Goal: Task Accomplishment & Management: Complete application form

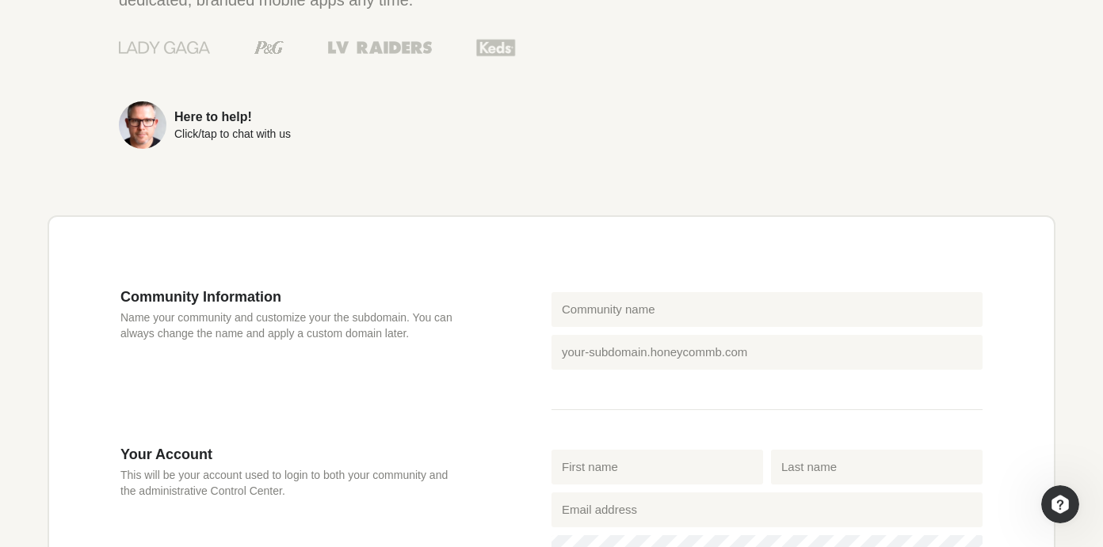
scroll to position [271, 0]
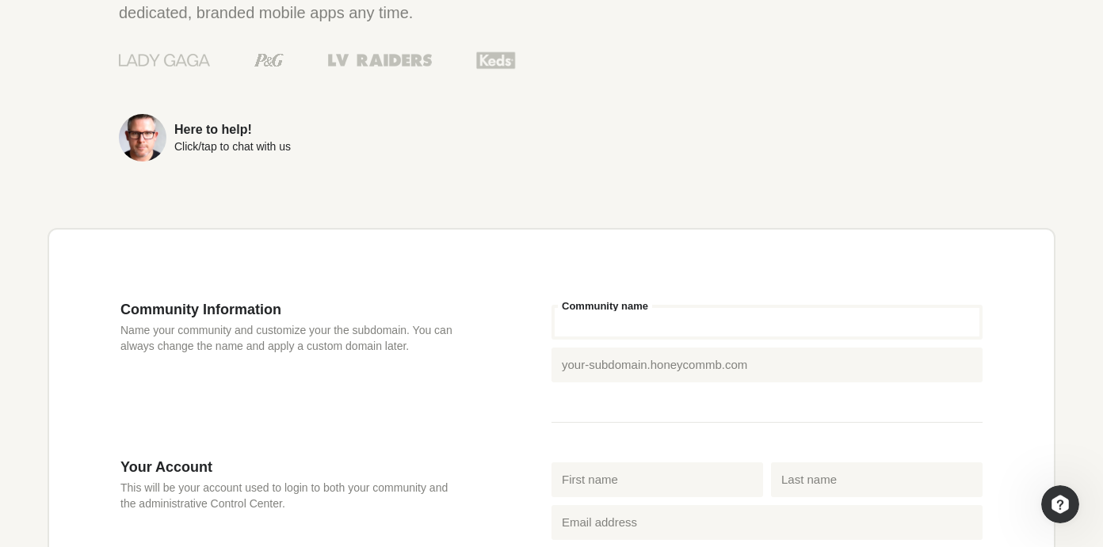
click at [590, 322] on input "Community name" at bounding box center [766, 322] width 431 height 35
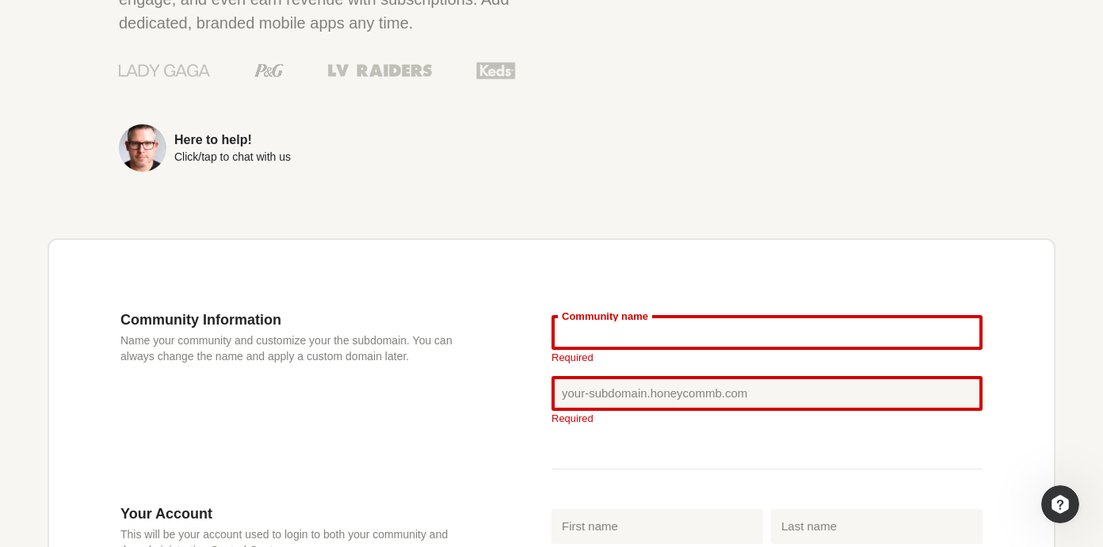
scroll to position [258, 0]
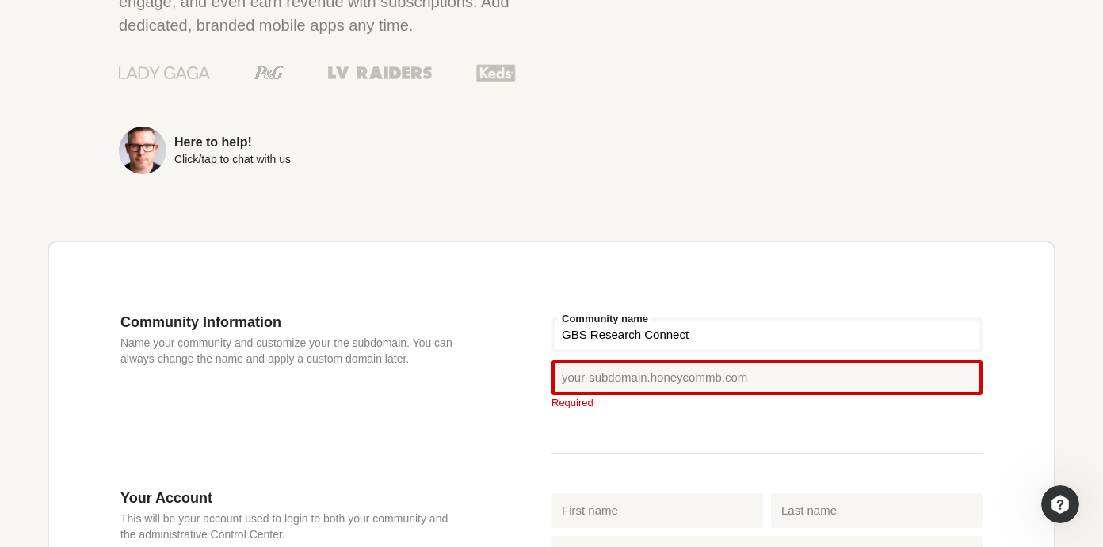
type input "GBS Research Connect"
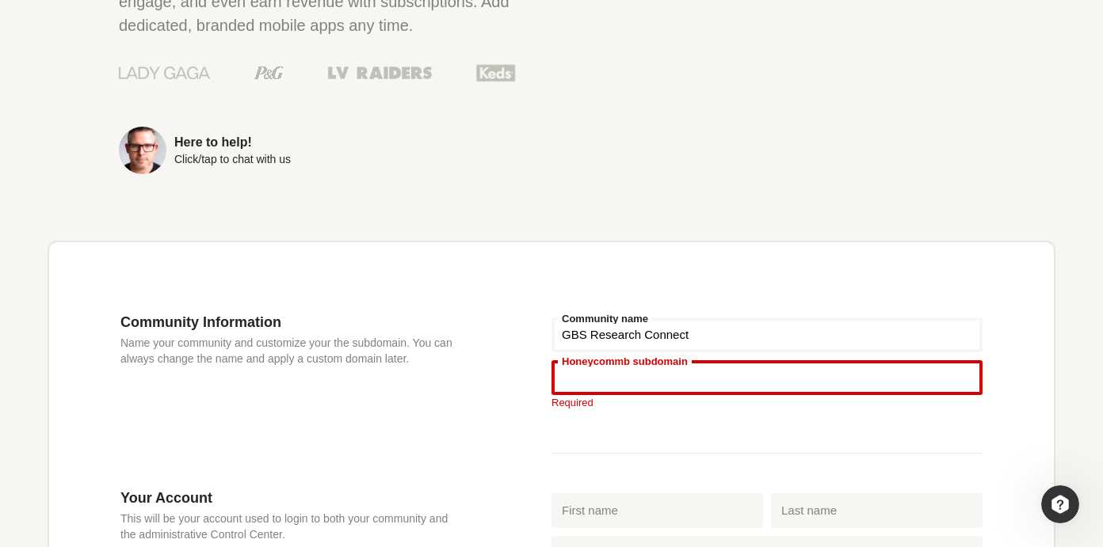
click at [612, 383] on input "Honeycommb subdomain" at bounding box center [766, 377] width 431 height 35
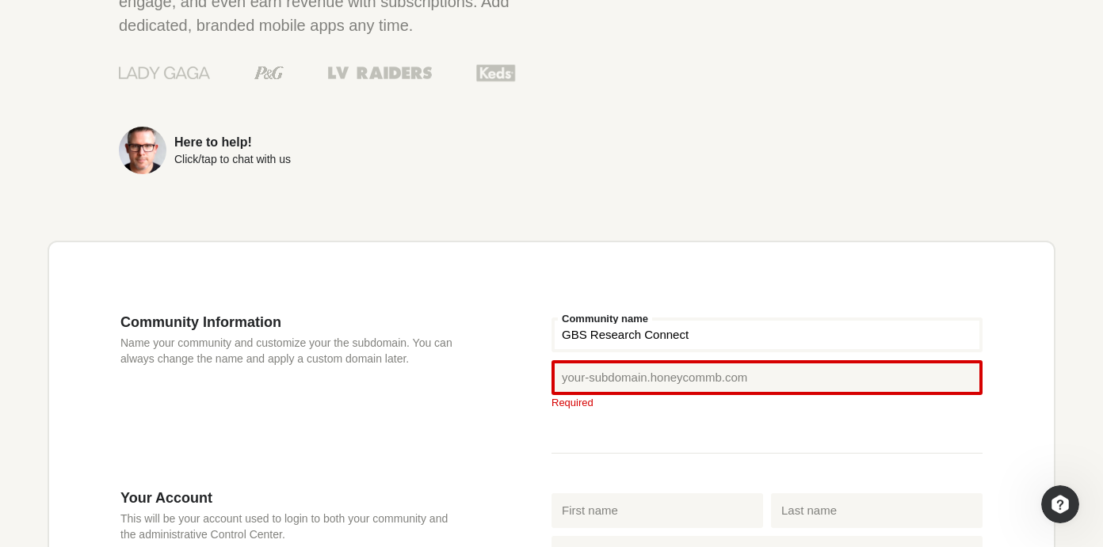
click at [509, 412] on div "Community Information Name your community and customize your the subdomain. You…" at bounding box center [335, 402] width 431 height 176
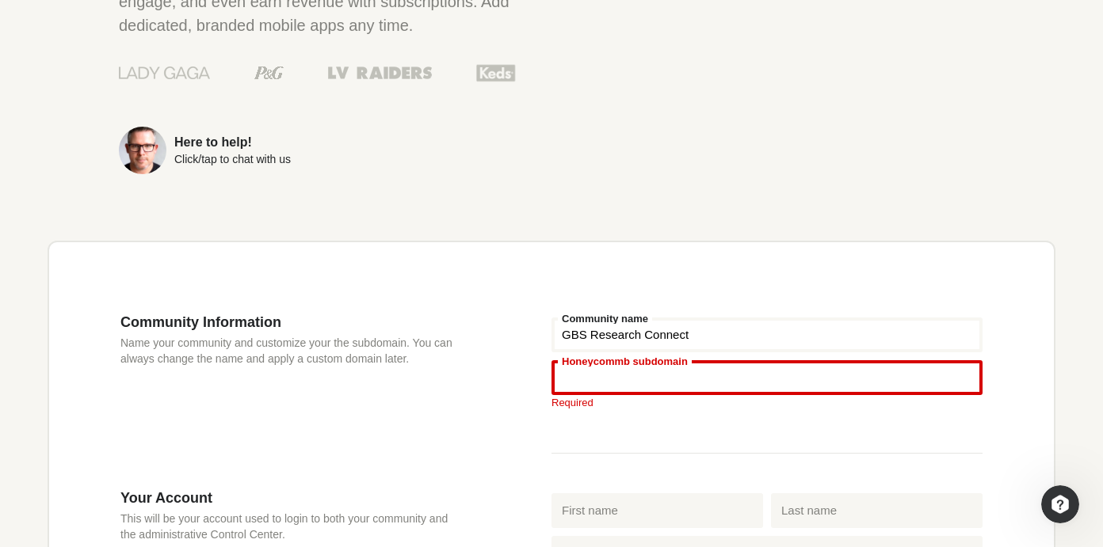
click at [646, 378] on input "Honeycommb subdomain" at bounding box center [766, 377] width 431 height 35
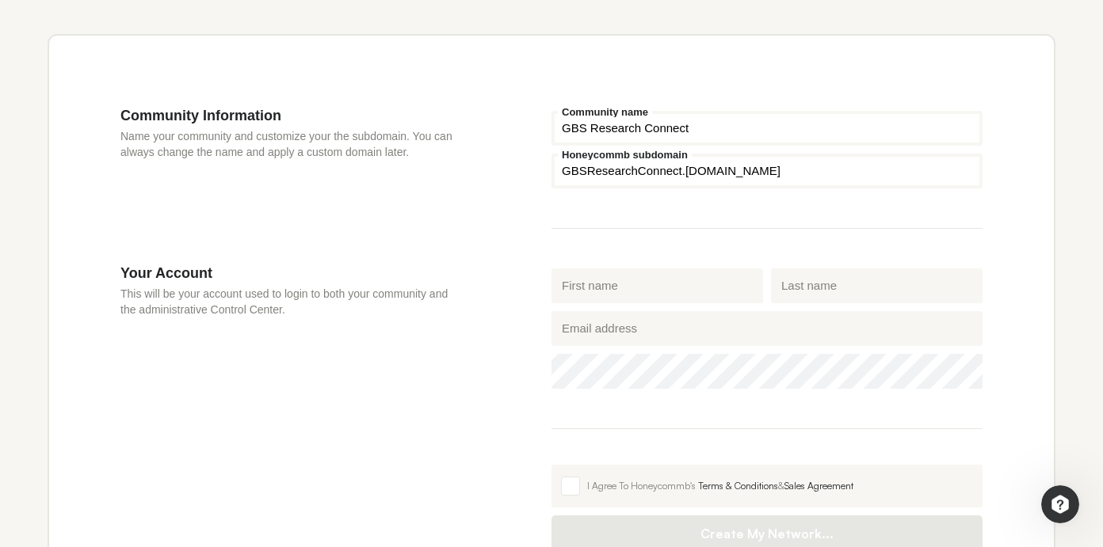
scroll to position [473, 0]
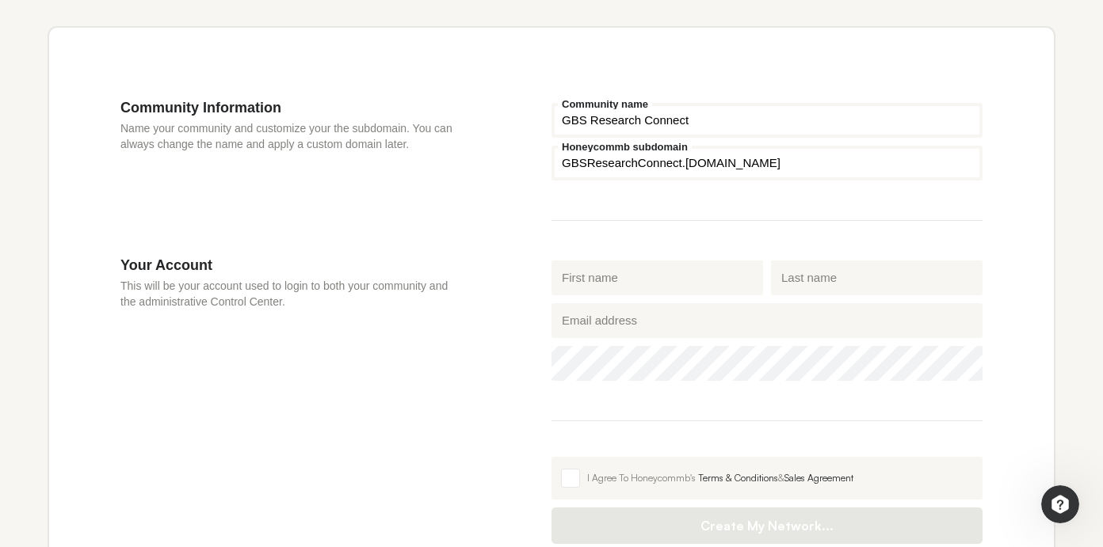
type input "GBSResearchConnect"
click at [614, 279] on input "First name" at bounding box center [656, 278] width 211 height 35
type input "[PERSON_NAME]"
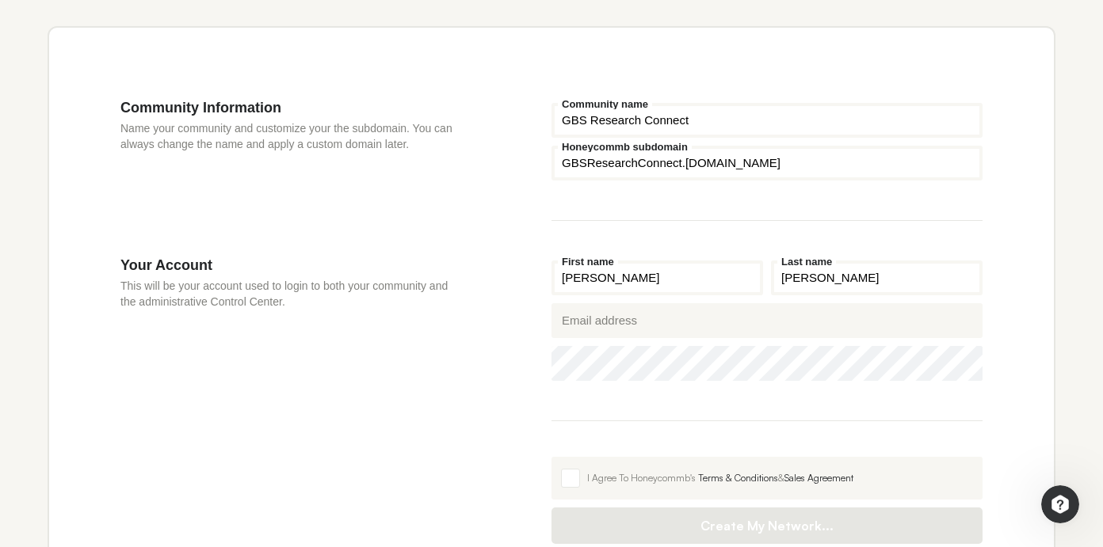
type input "[PERSON_NAME]"
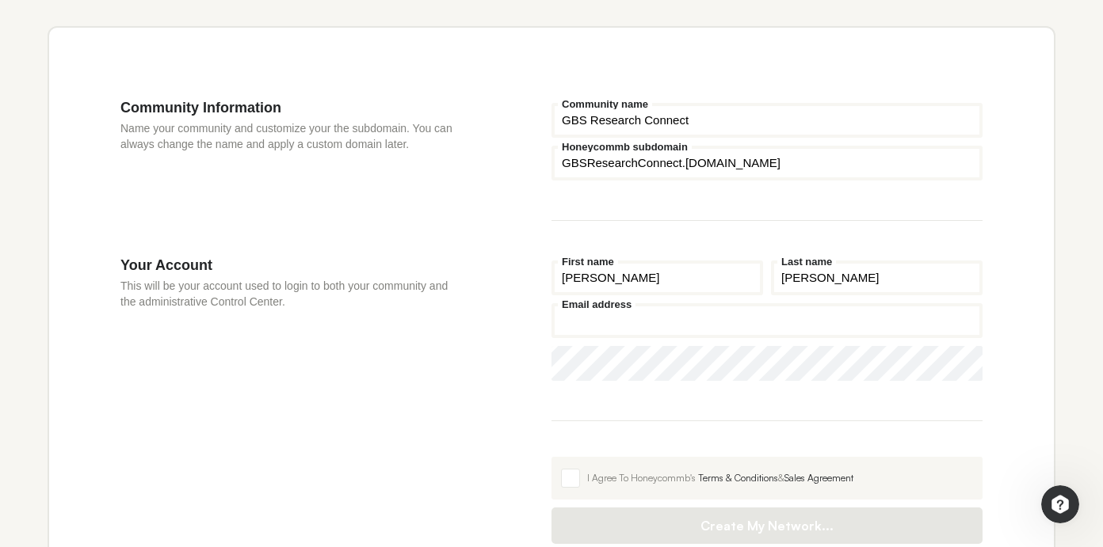
click at [575, 327] on input "Email address" at bounding box center [766, 320] width 431 height 35
type input "[PERSON_NAME][EMAIL_ADDRESS][PERSON_NAME][DOMAIN_NAME]"
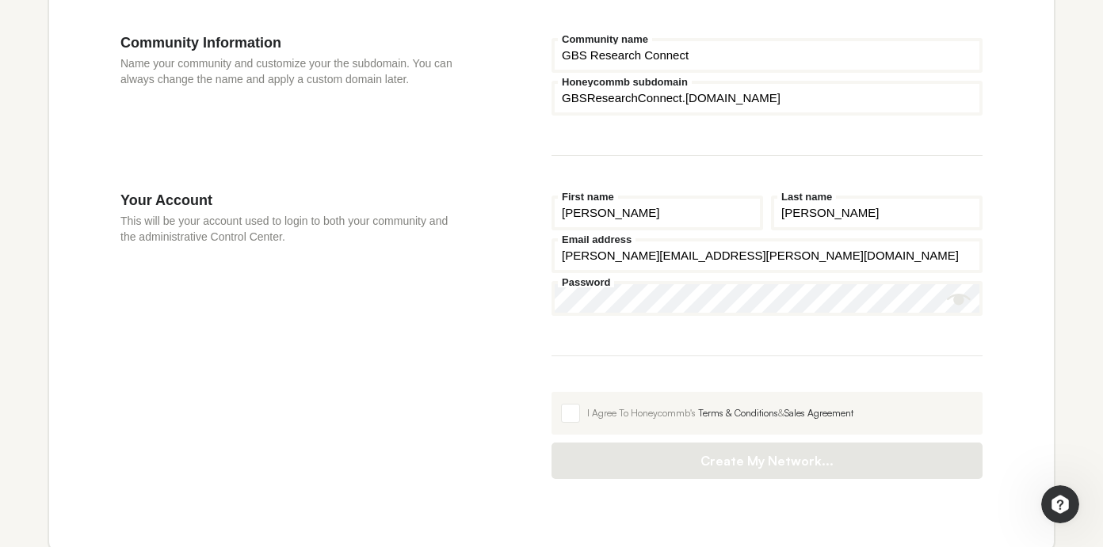
scroll to position [541, 0]
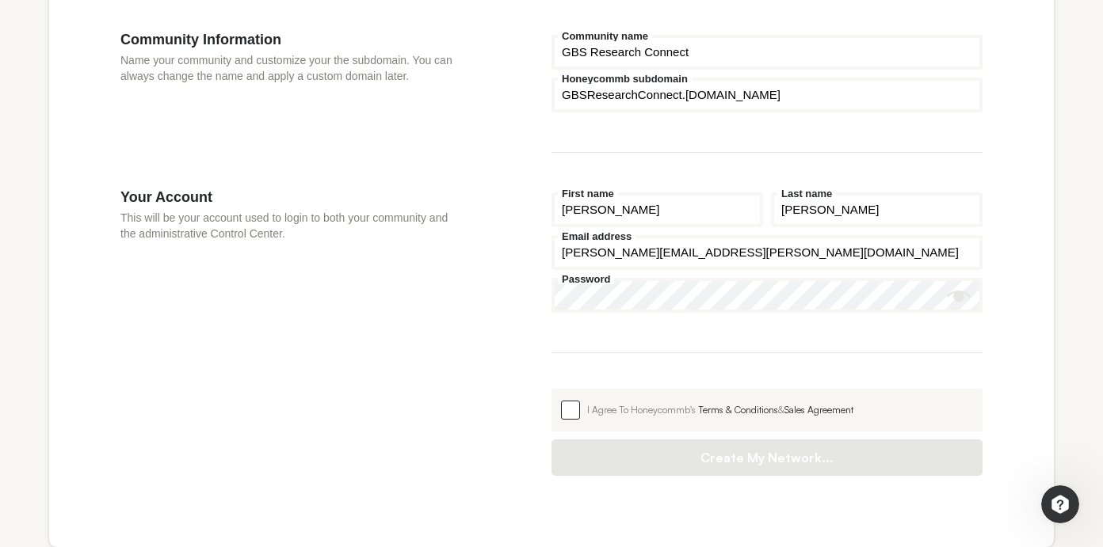
click at [575, 406] on span at bounding box center [570, 410] width 19 height 19
click at [551, 389] on input "I Agree To Honeycommb's Terms & Conditions & Sales Agreement" at bounding box center [551, 389] width 0 height 0
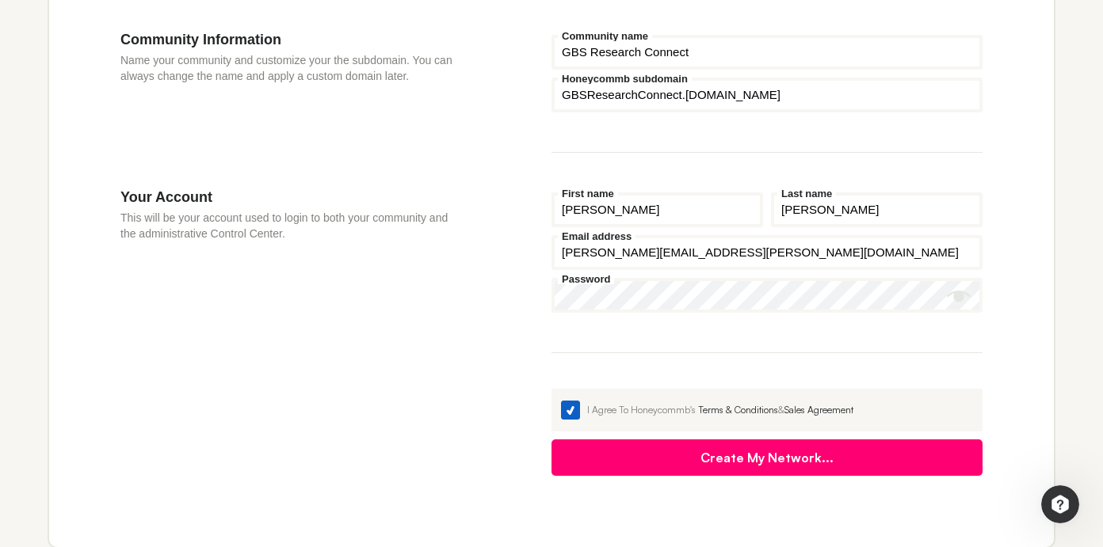
click at [682, 408] on div "I Agree To Honeycommb's Terms & Conditions & Sales Agreement" at bounding box center [780, 410] width 386 height 14
click at [551, 389] on input "I Agree To Honeycommb's Terms & Conditions & Sales Agreement" at bounding box center [551, 389] width 0 height 0
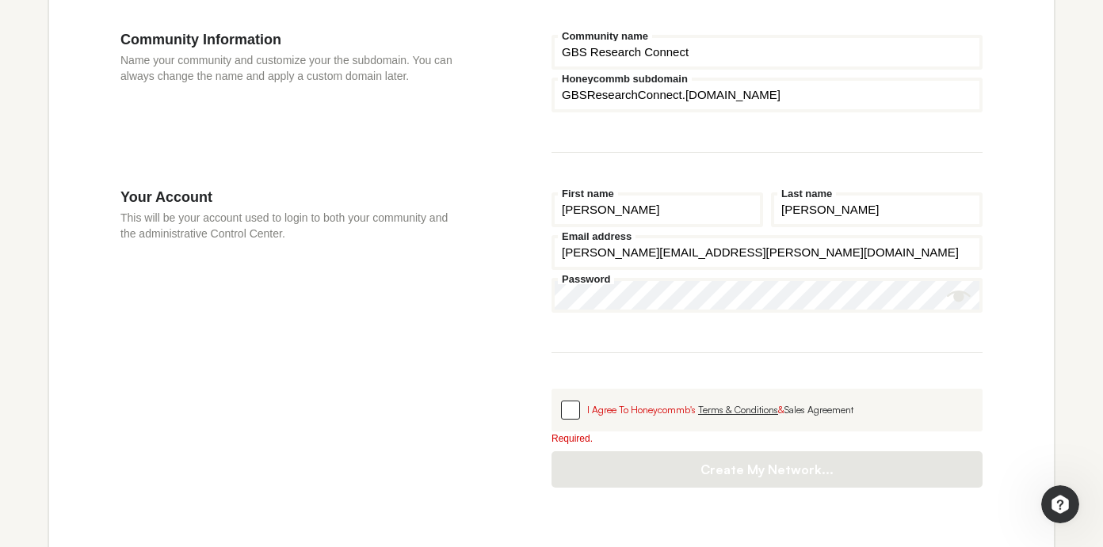
click at [749, 409] on link "Terms & Conditions" at bounding box center [738, 410] width 80 height 12
click at [572, 406] on span at bounding box center [570, 410] width 19 height 19
click at [551, 389] on input "I Agree To Honeycommb's Terms & Conditions & Sales Agreement" at bounding box center [551, 389] width 0 height 0
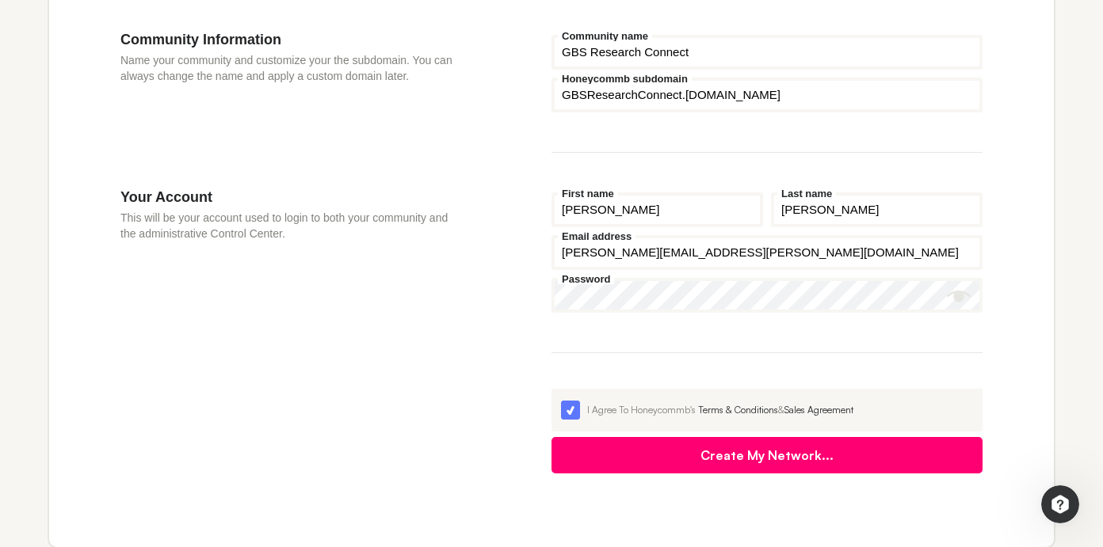
click at [749, 454] on button "Create My Network..." at bounding box center [766, 455] width 431 height 36
